Goal: Transaction & Acquisition: Purchase product/service

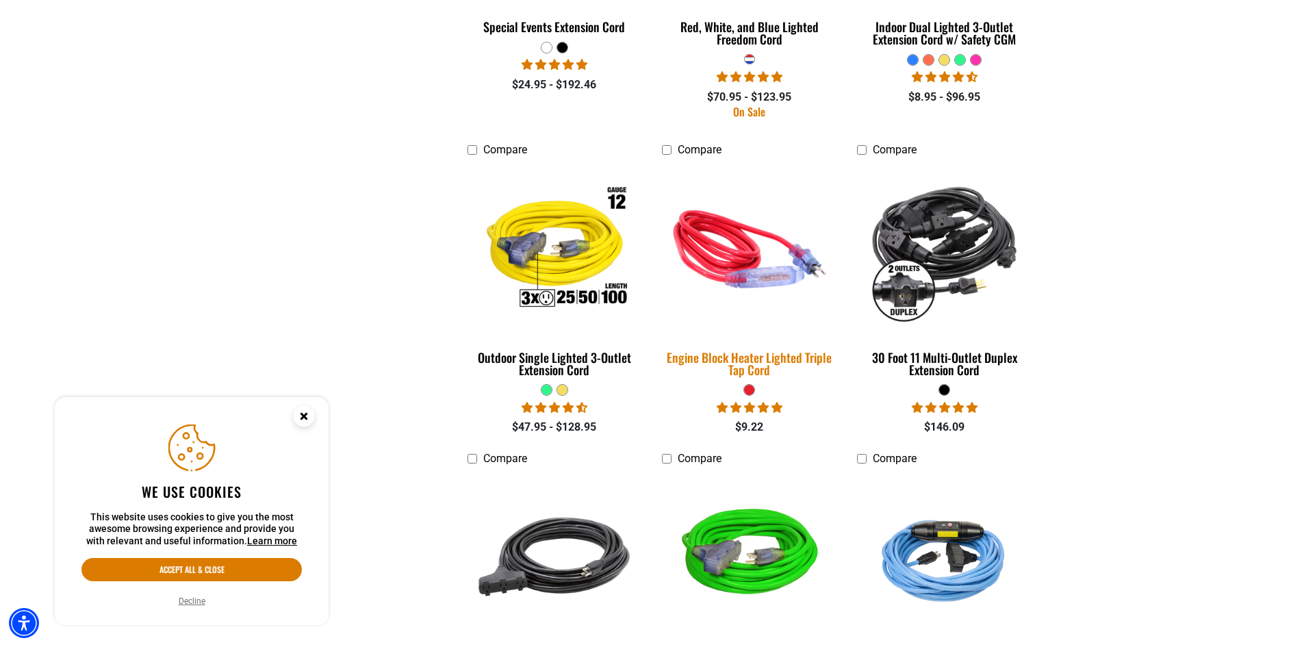
scroll to position [2168, 0]
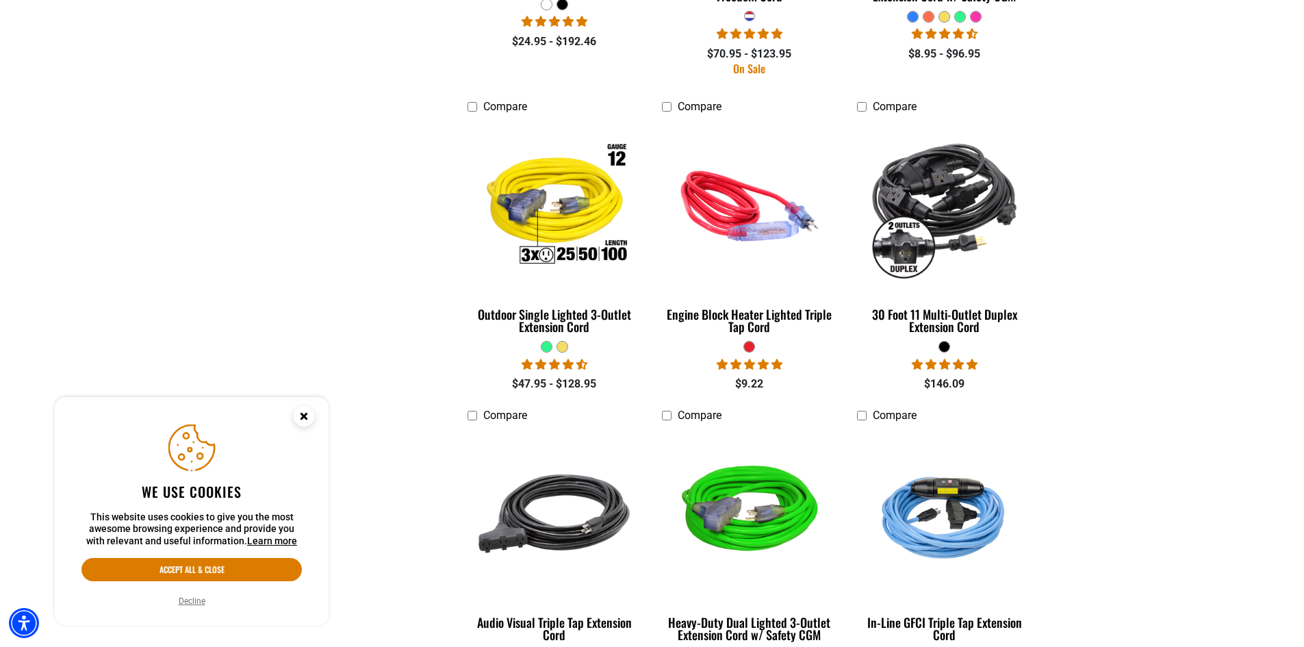
click at [308, 420] on circle "Close this option" at bounding box center [304, 416] width 21 height 21
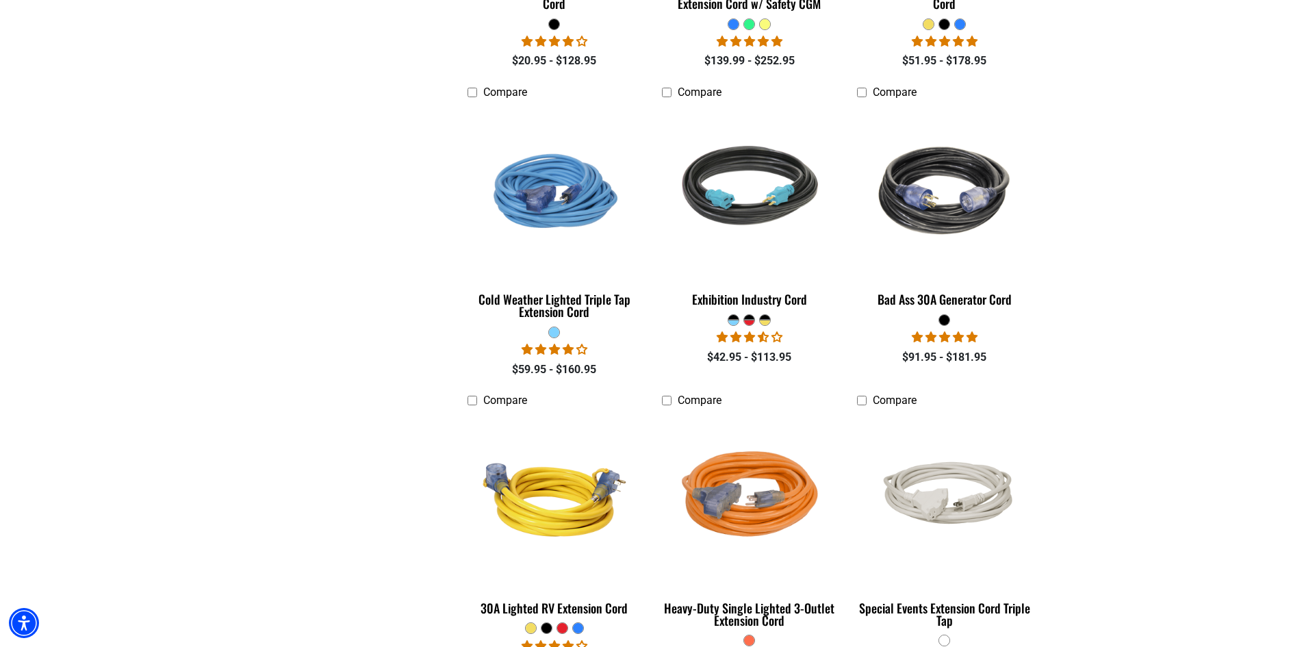
scroll to position [2910, 0]
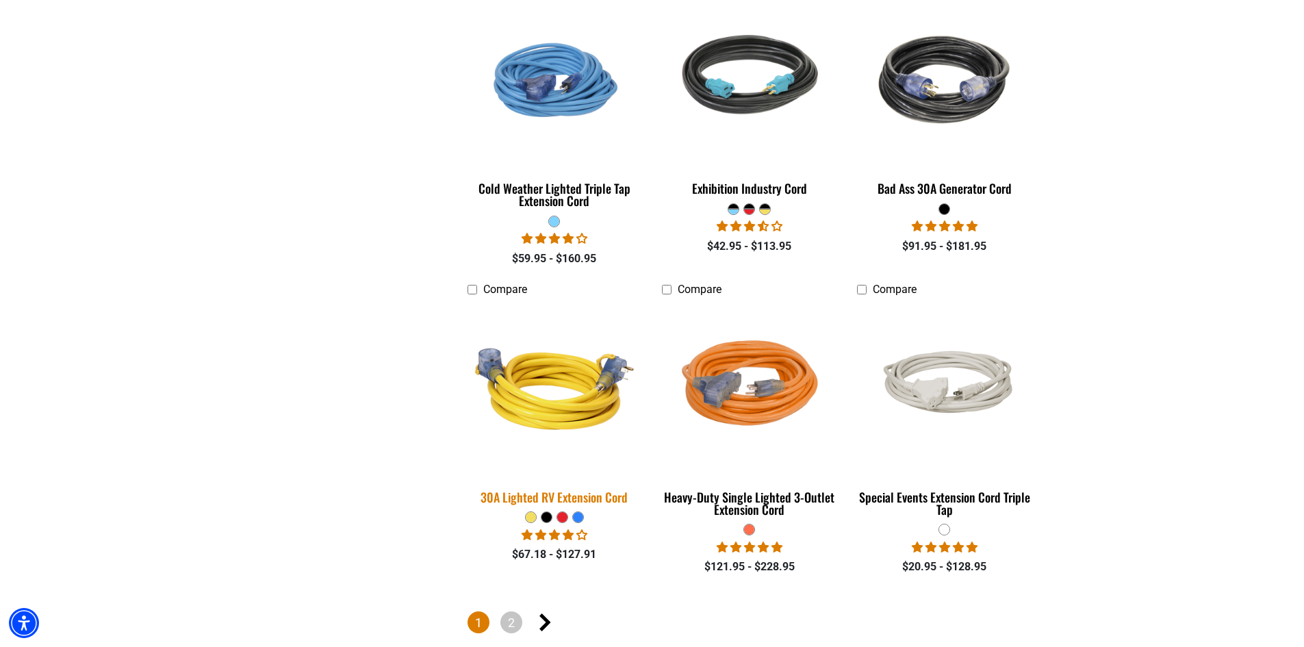
click at [575, 393] on img at bounding box center [555, 388] width 192 height 175
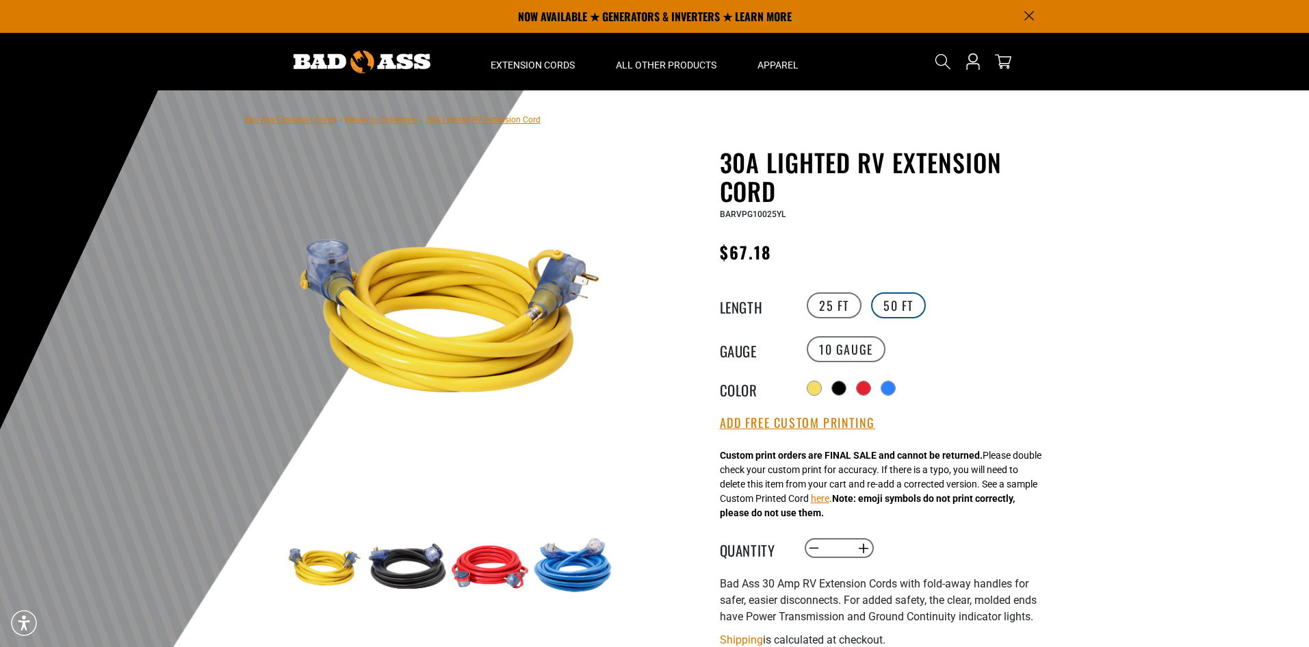
click at [901, 298] on label "50 FT" at bounding box center [898, 305] width 55 height 26
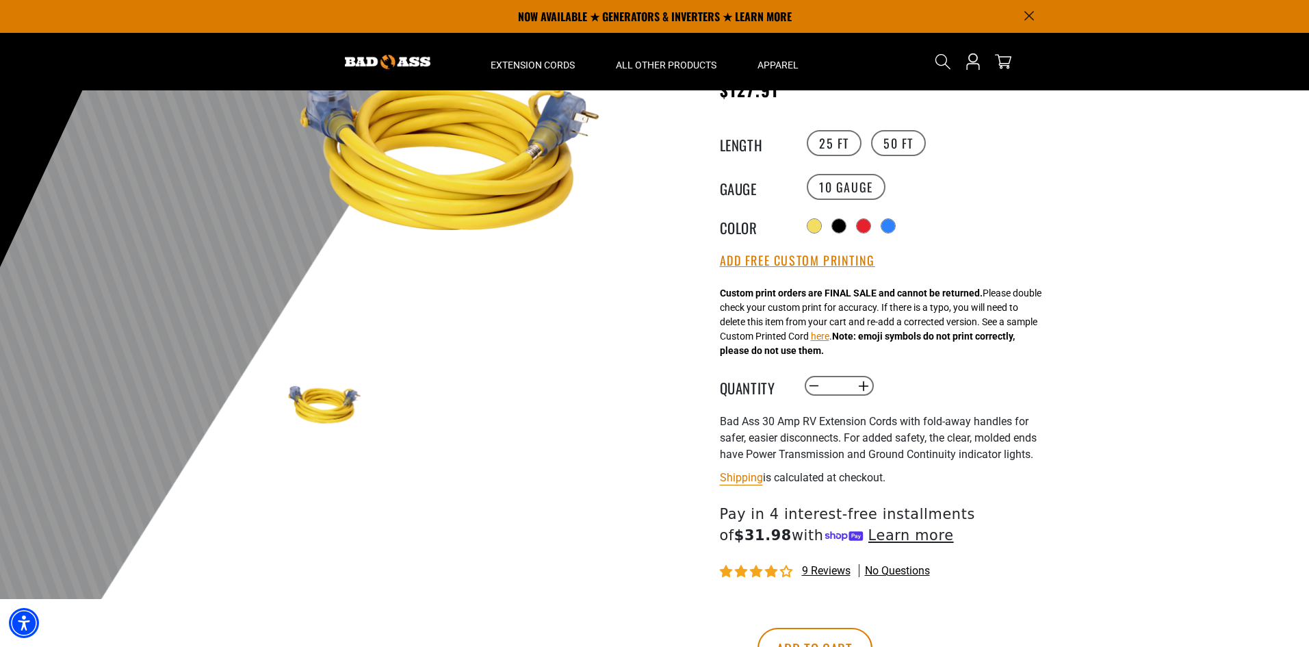
scroll to position [114, 0]
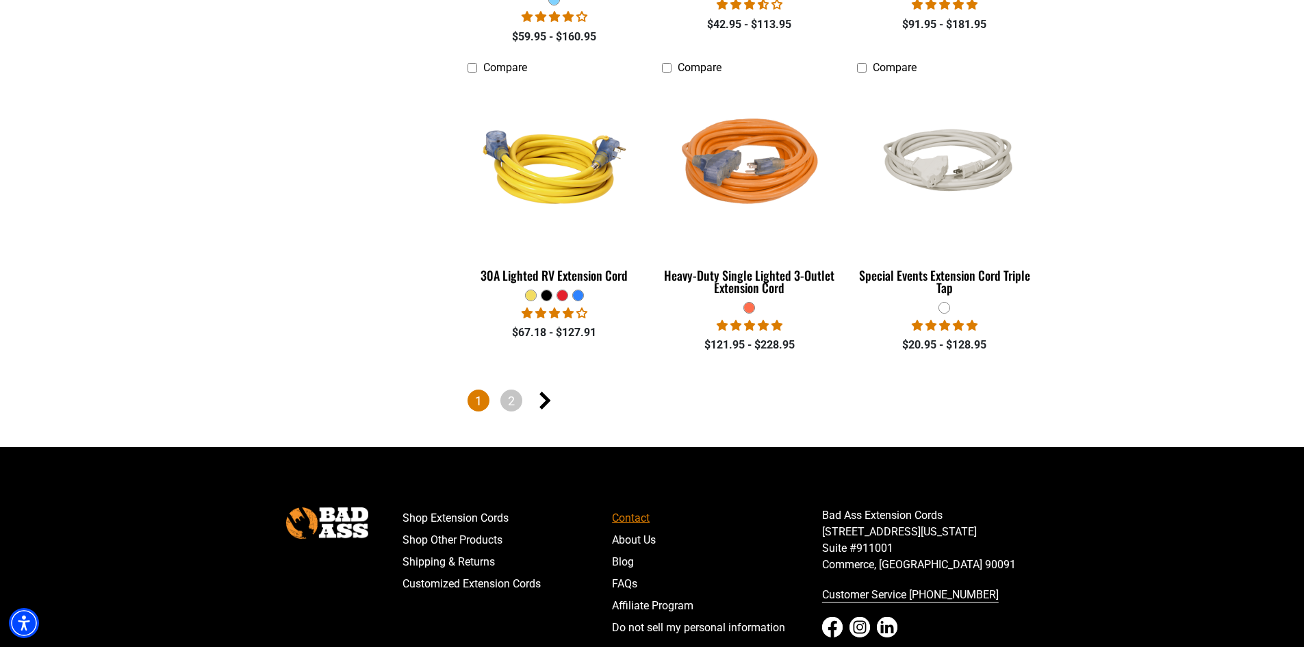
scroll to position [3138, 0]
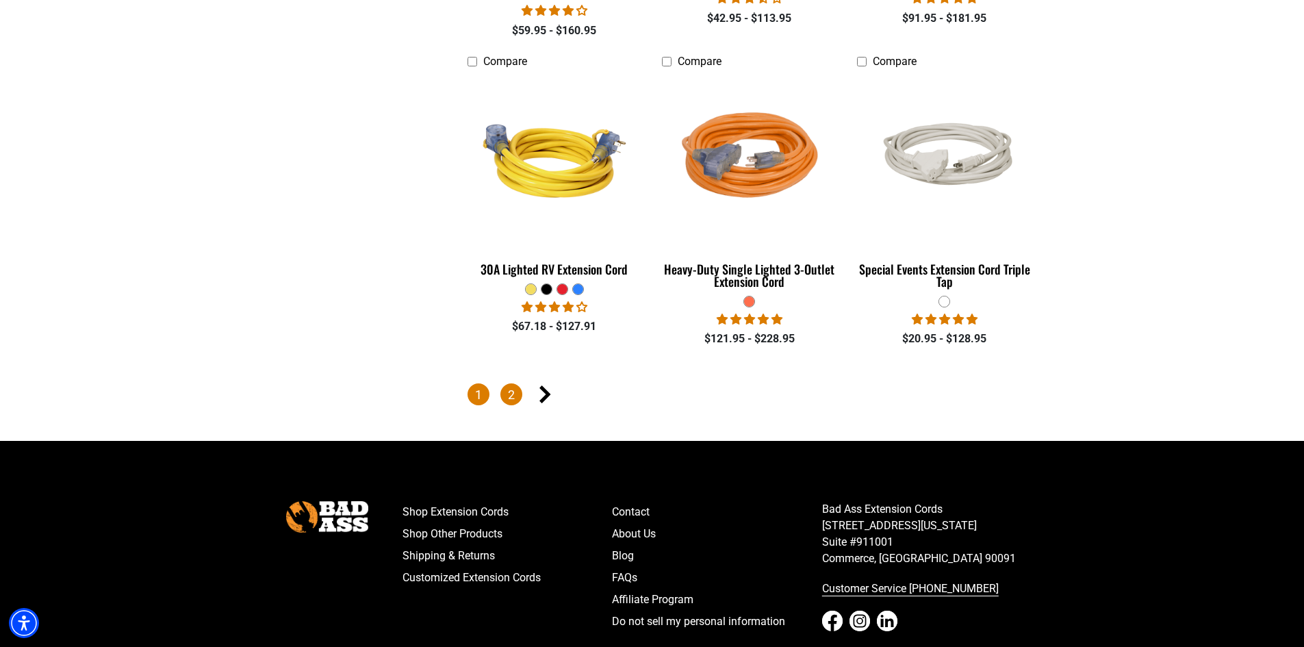
click at [508, 389] on link "2" at bounding box center [511, 394] width 22 height 22
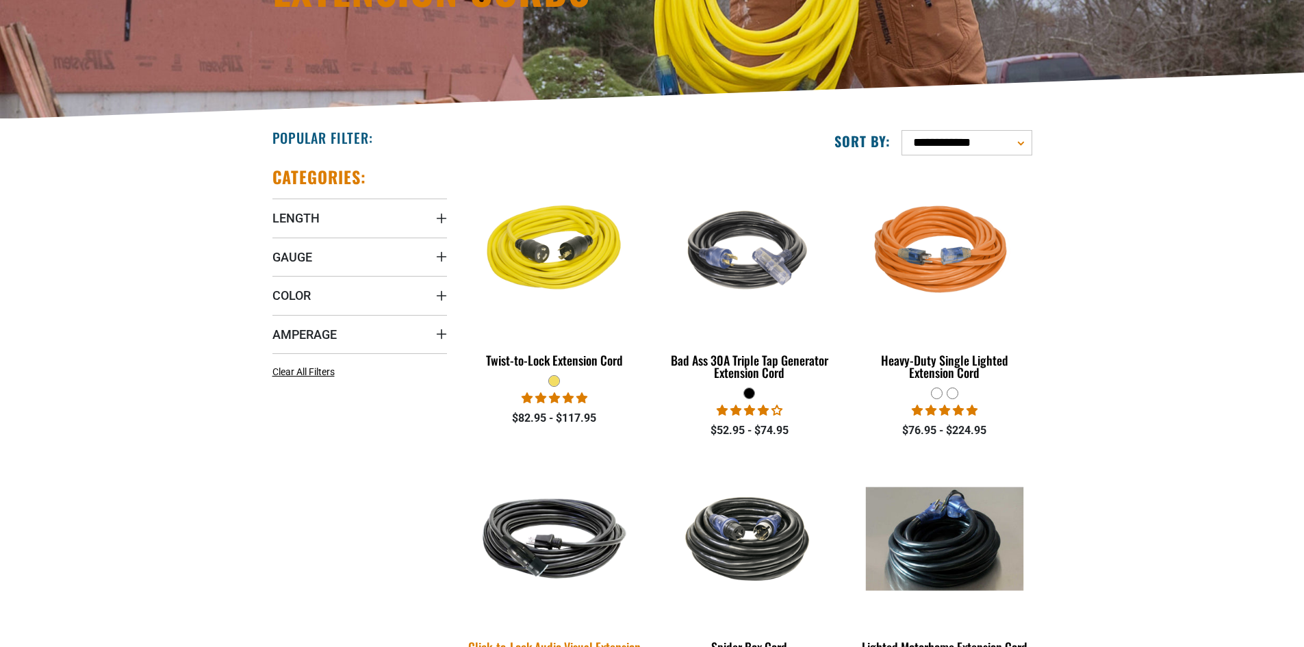
scroll to position [342, 0]
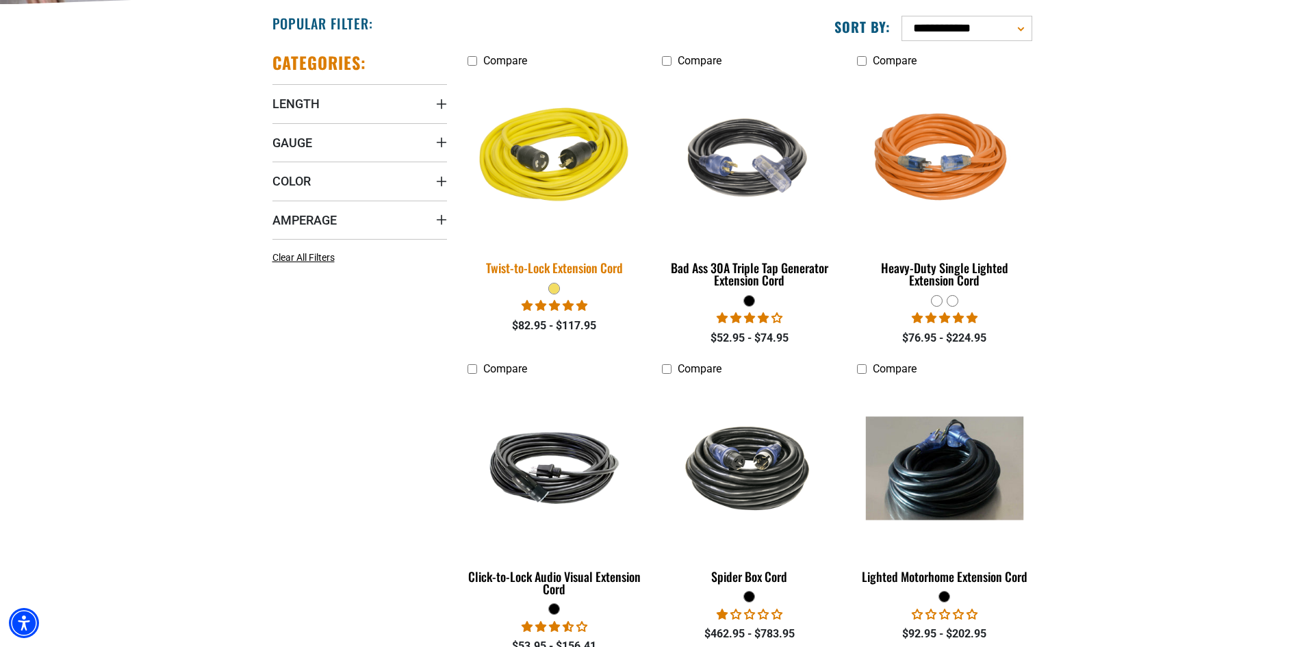
click at [586, 172] on img at bounding box center [555, 159] width 192 height 175
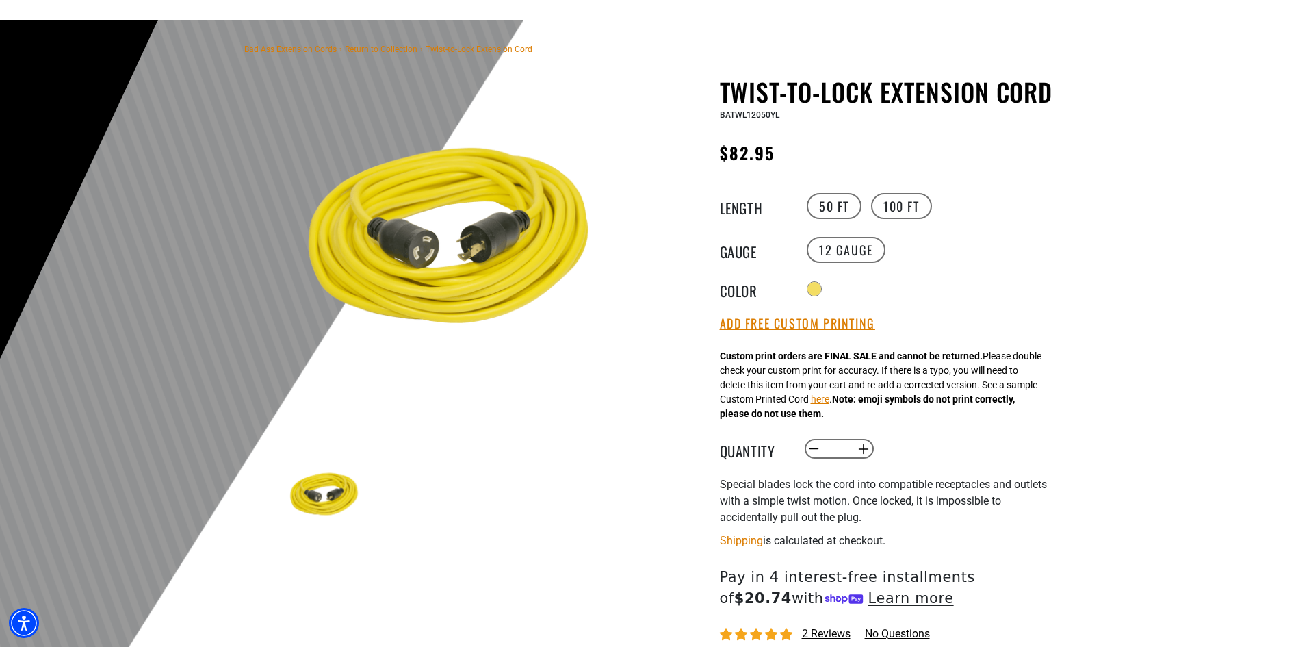
scroll to position [114, 0]
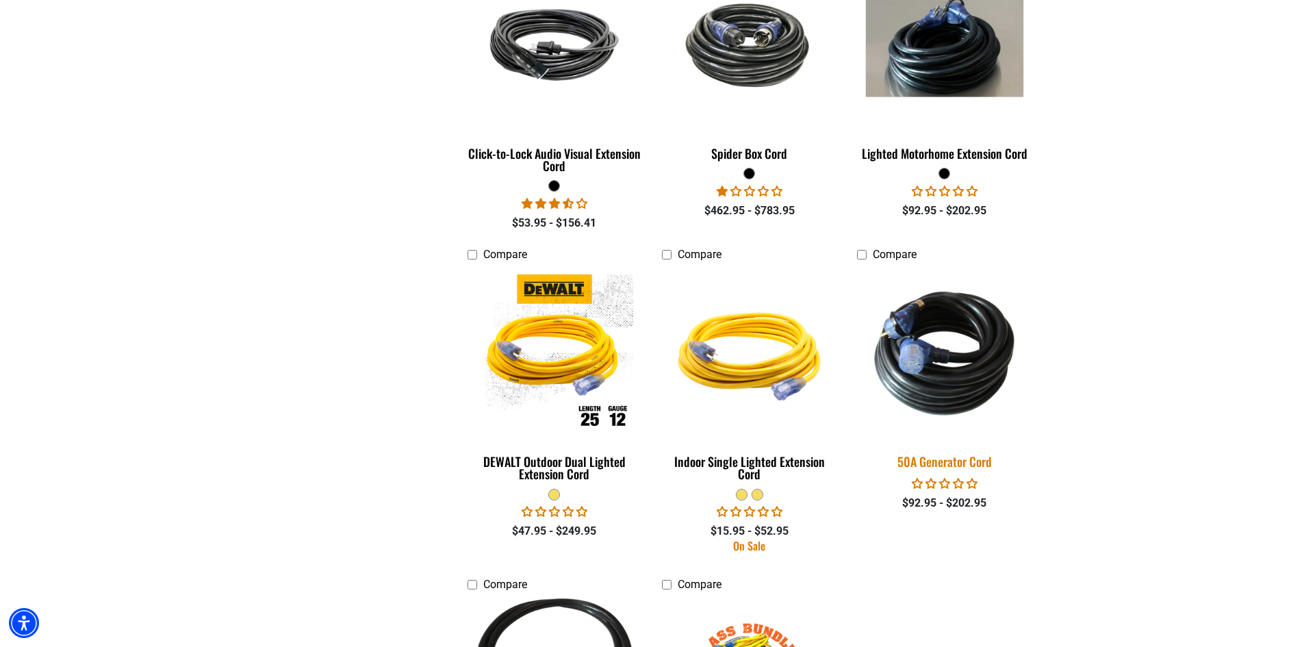
scroll to position [799, 0]
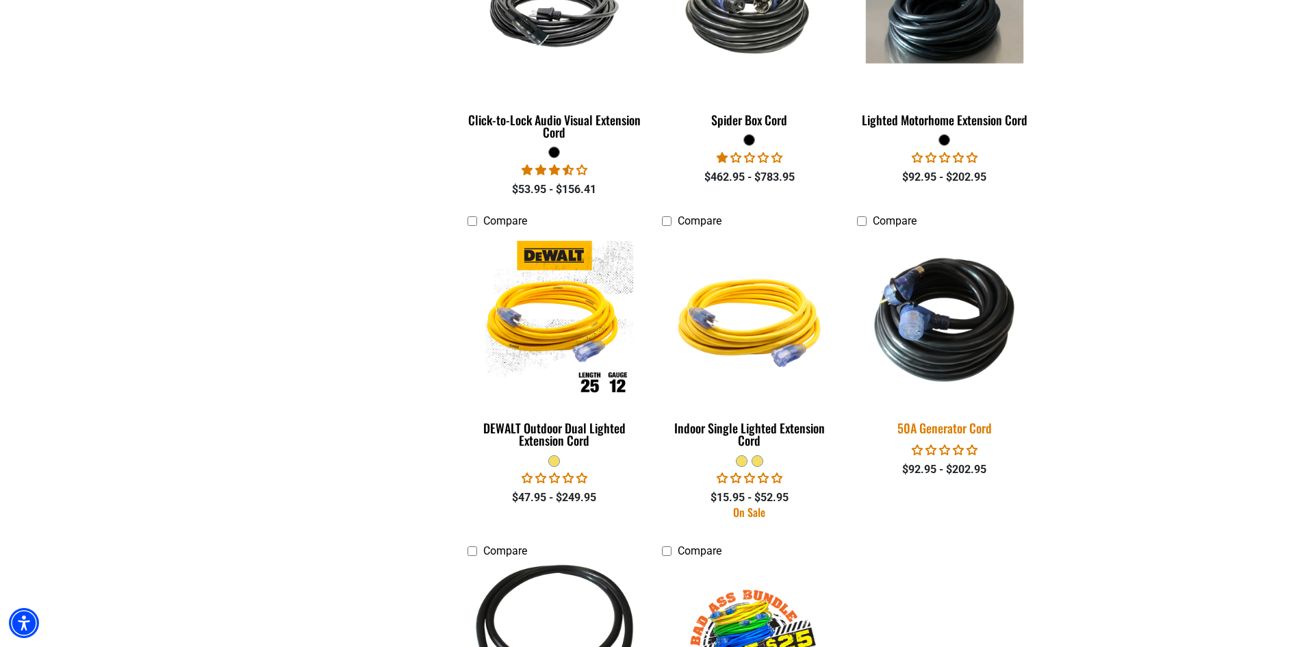
click at [966, 289] on img at bounding box center [945, 319] width 192 height 175
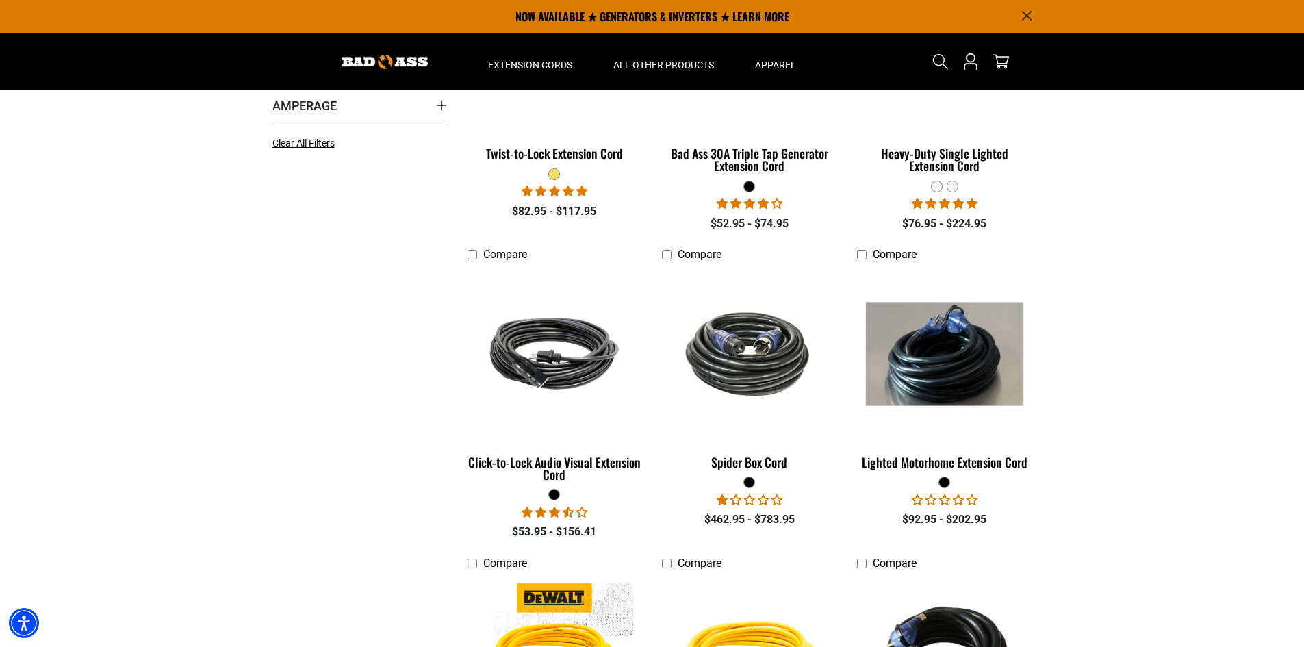
scroll to position [342, 0]
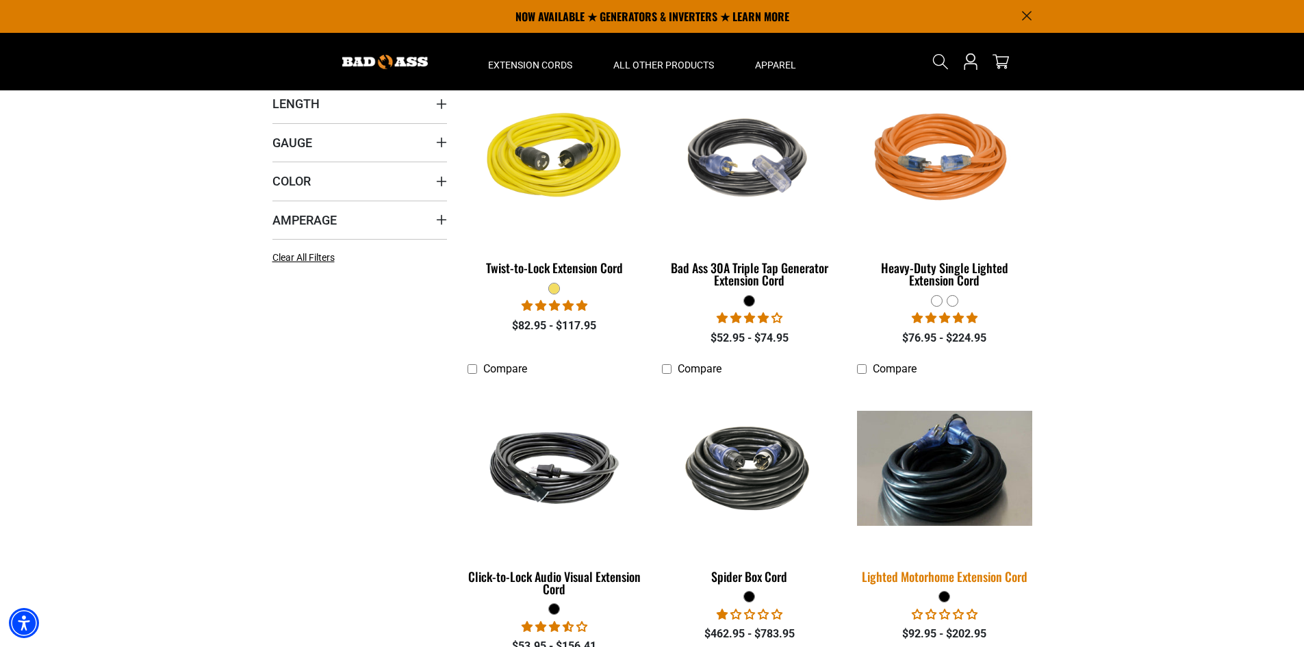
click at [977, 448] on img at bounding box center [945, 468] width 192 height 115
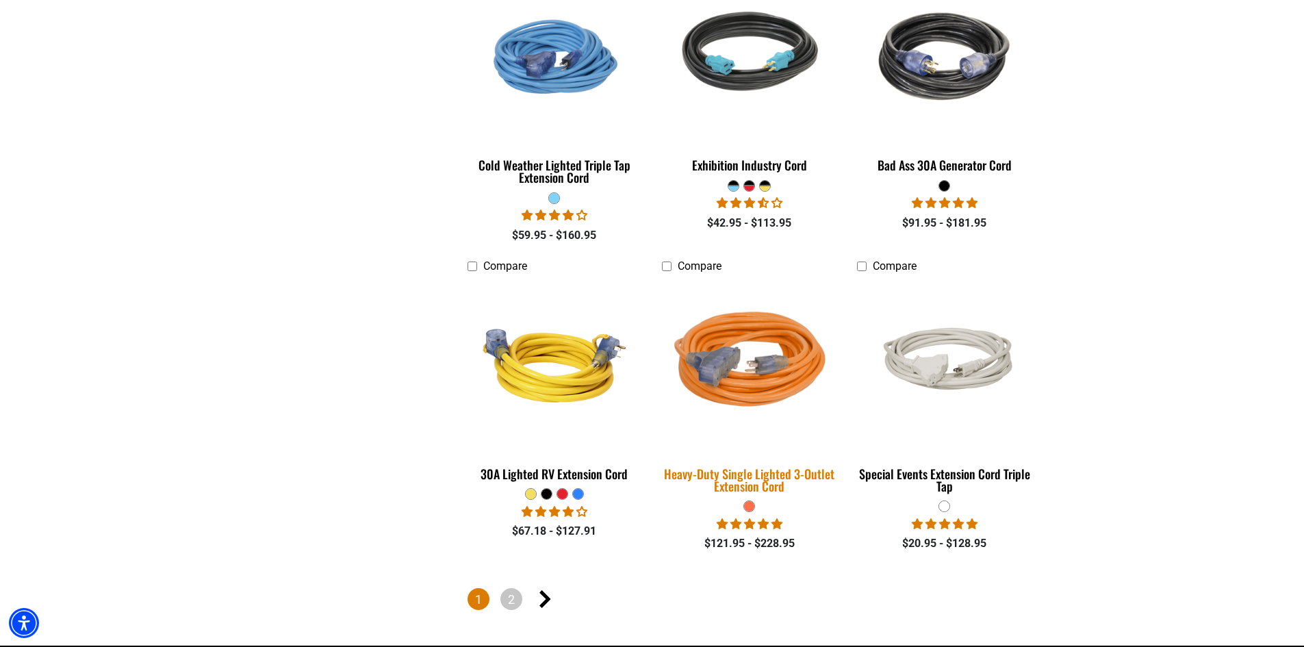
scroll to position [2966, 0]
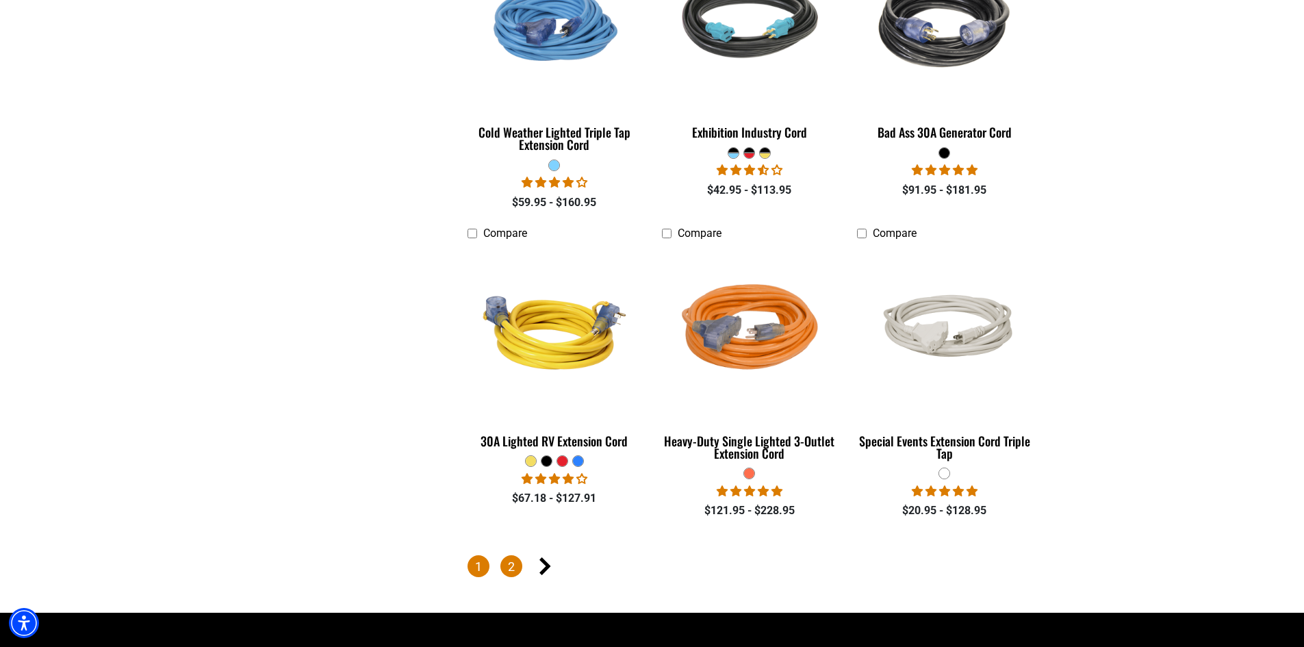
click at [513, 555] on link "2" at bounding box center [511, 566] width 22 height 22
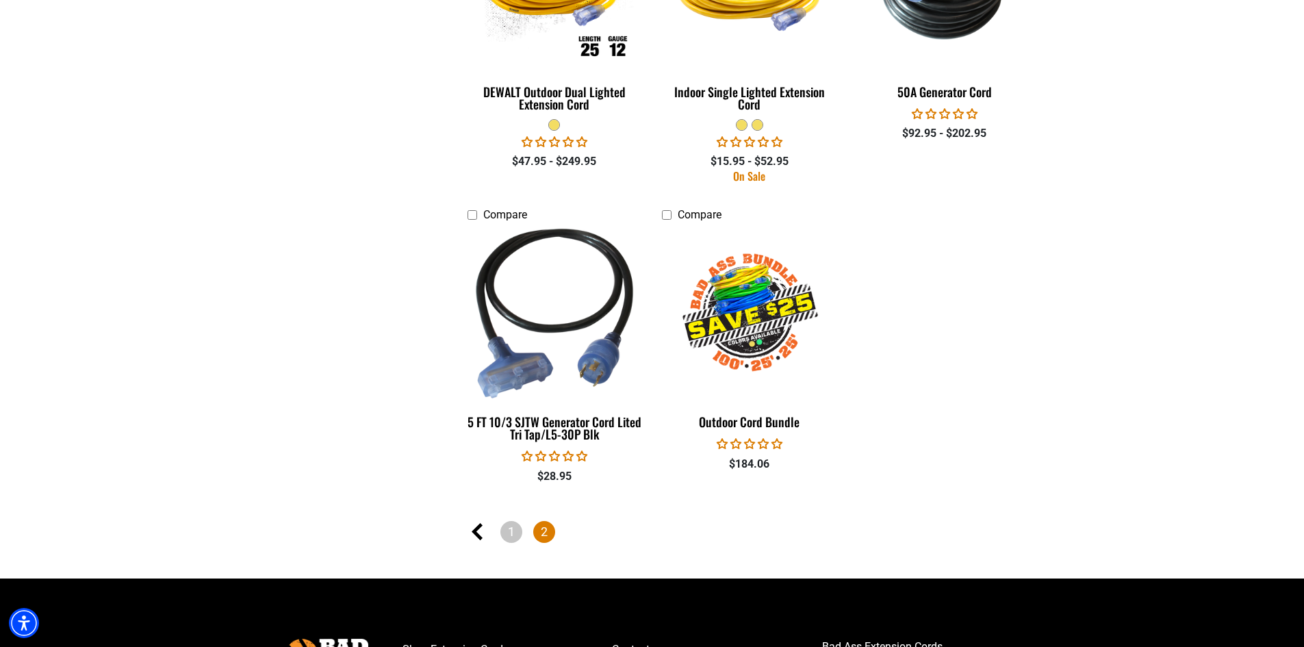
scroll to position [1141, 0]
